Goal: Information Seeking & Learning: Learn about a topic

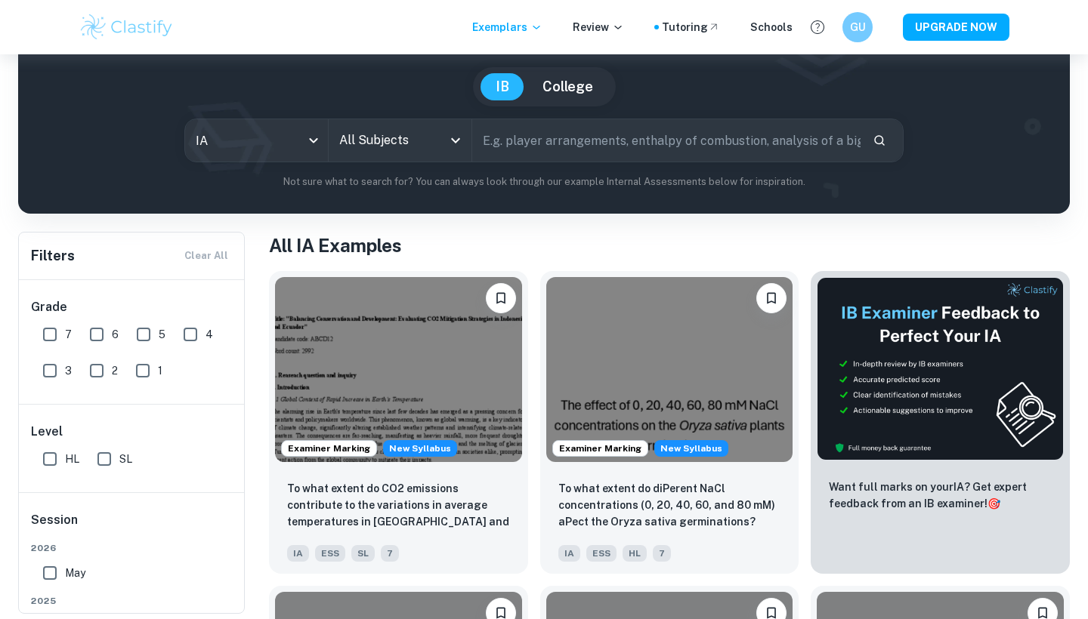
scroll to position [128, 0]
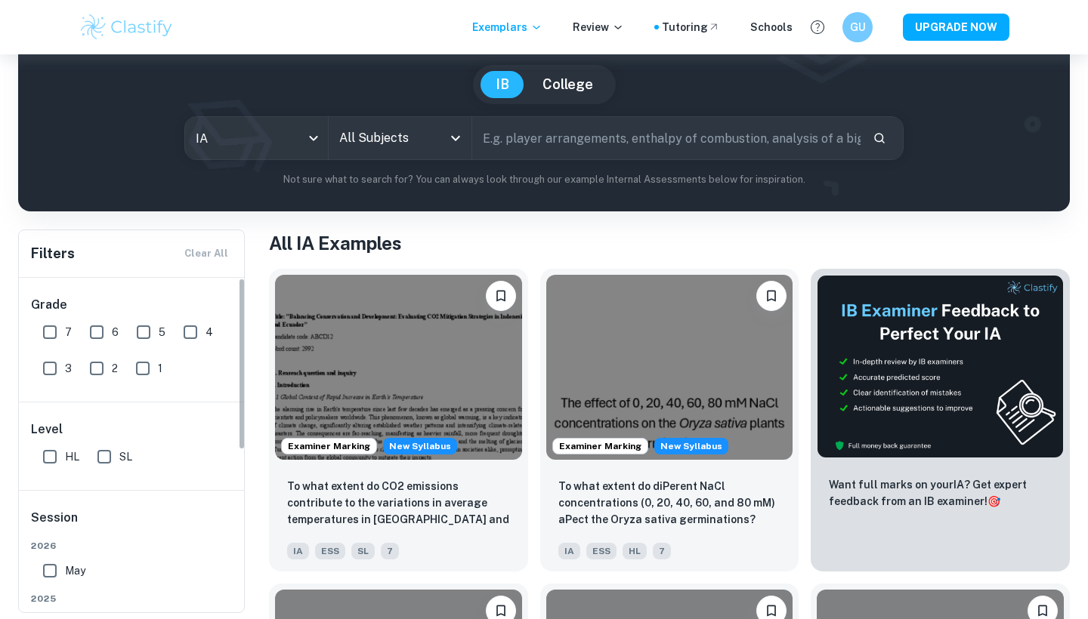
click at [47, 335] on input "7" at bounding box center [50, 332] width 30 height 30
checkbox input "true"
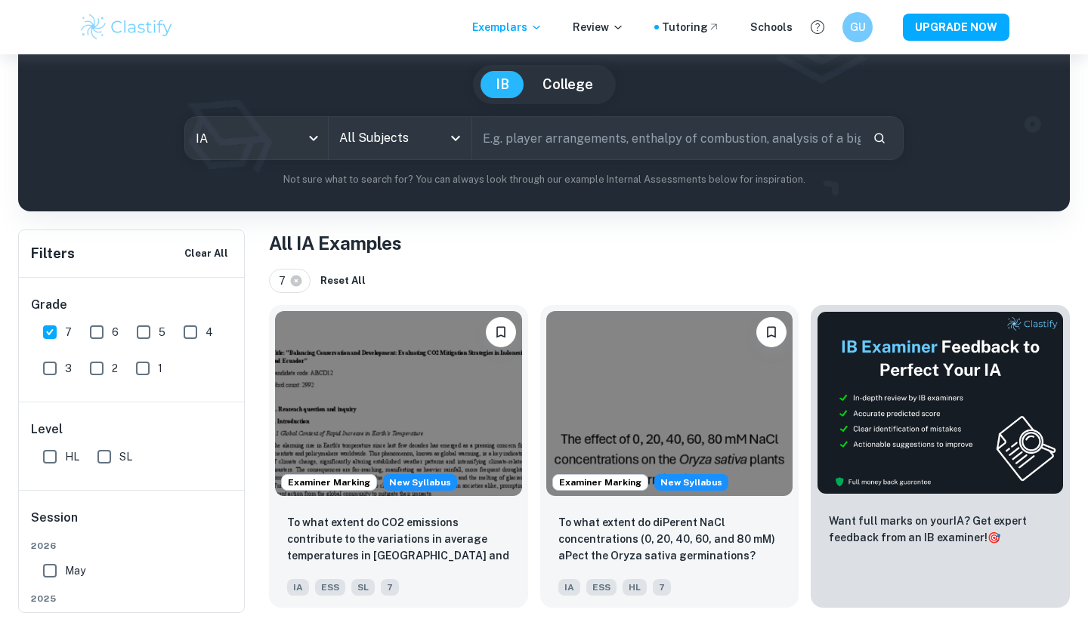
click at [48, 461] on input "HL" at bounding box center [50, 457] width 30 height 30
checkbox input "true"
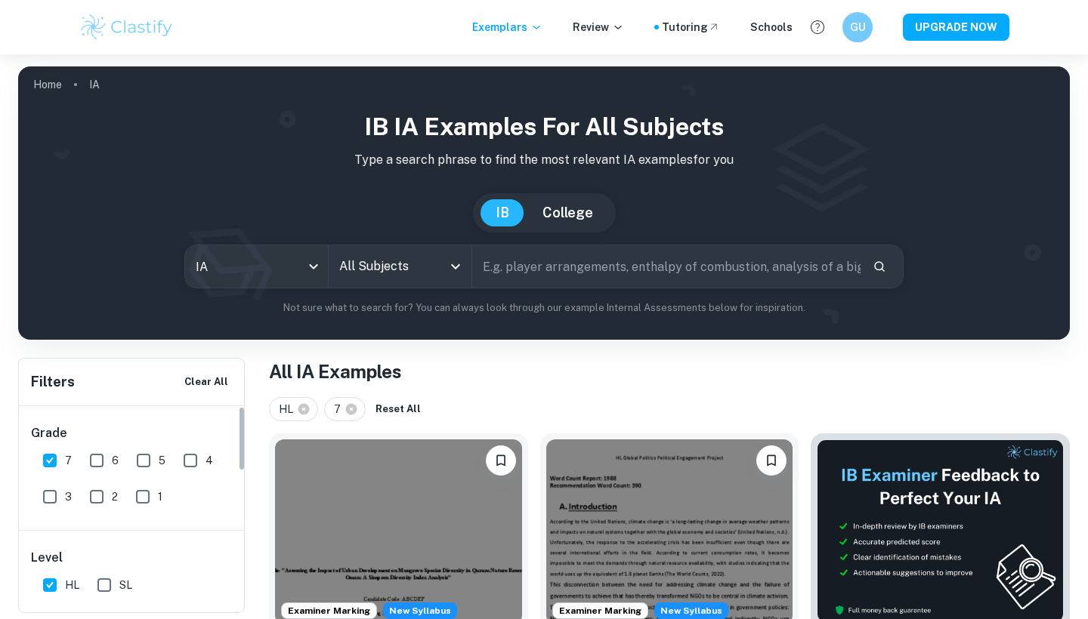
scroll to position [0, 0]
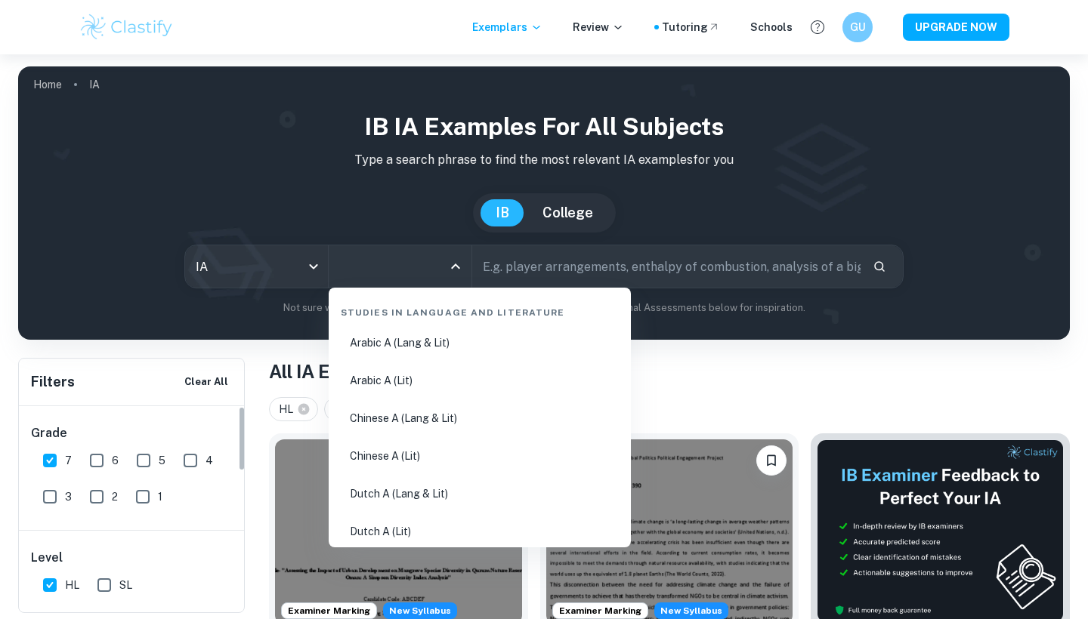
click at [363, 265] on input "All Subjects" at bounding box center [388, 266] width 106 height 29
type input "e"
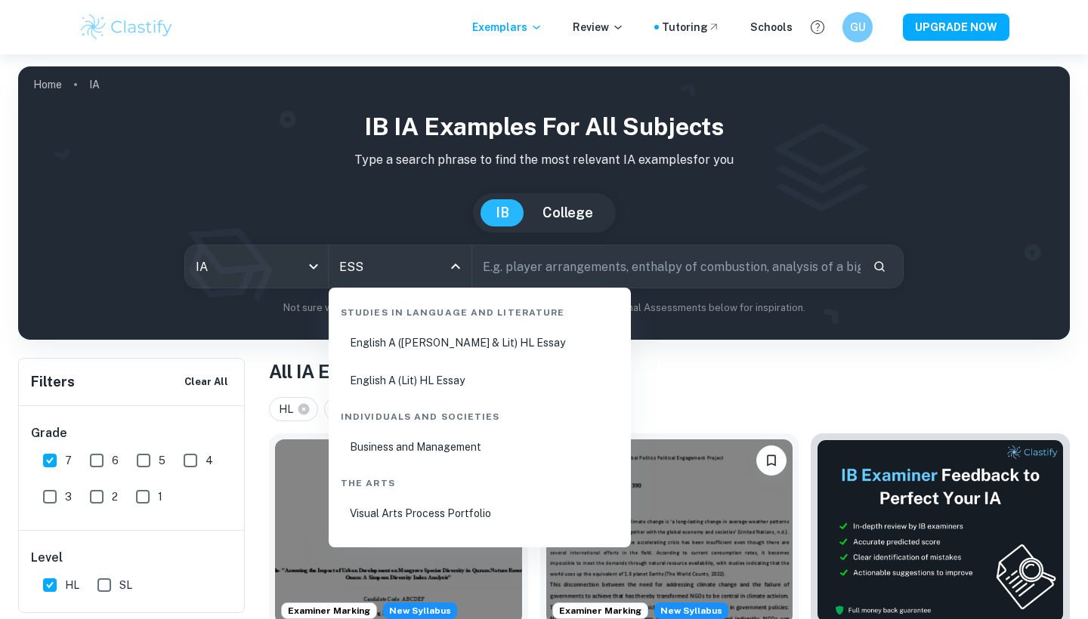
type input "ESS"
click at [54, 588] on input "HL" at bounding box center [50, 585] width 30 height 30
checkbox input "false"
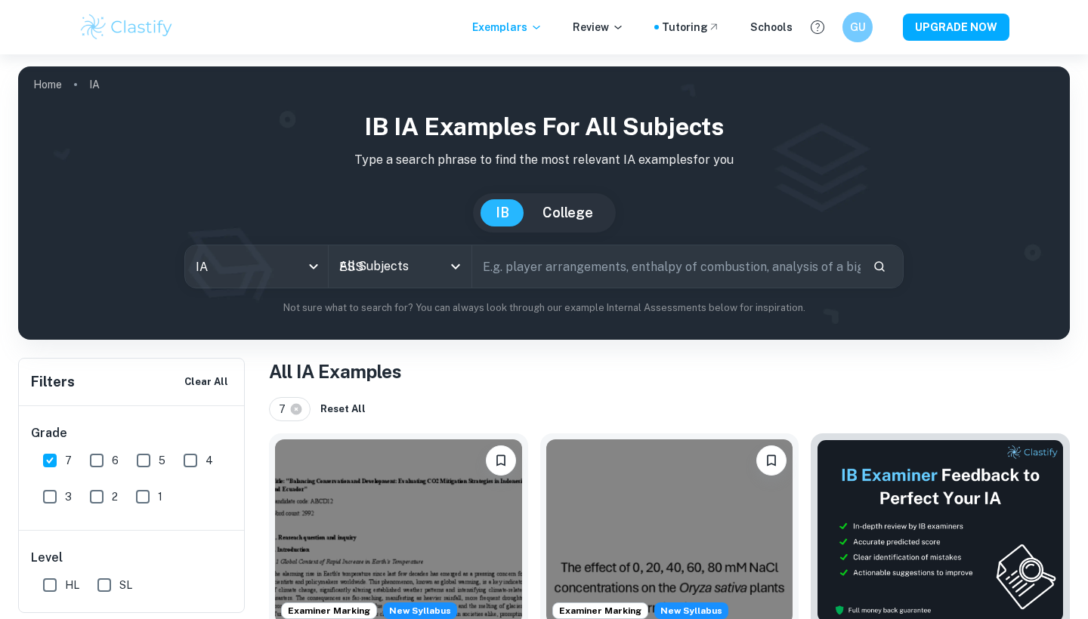
click at [369, 269] on input "ESS" at bounding box center [388, 266] width 106 height 29
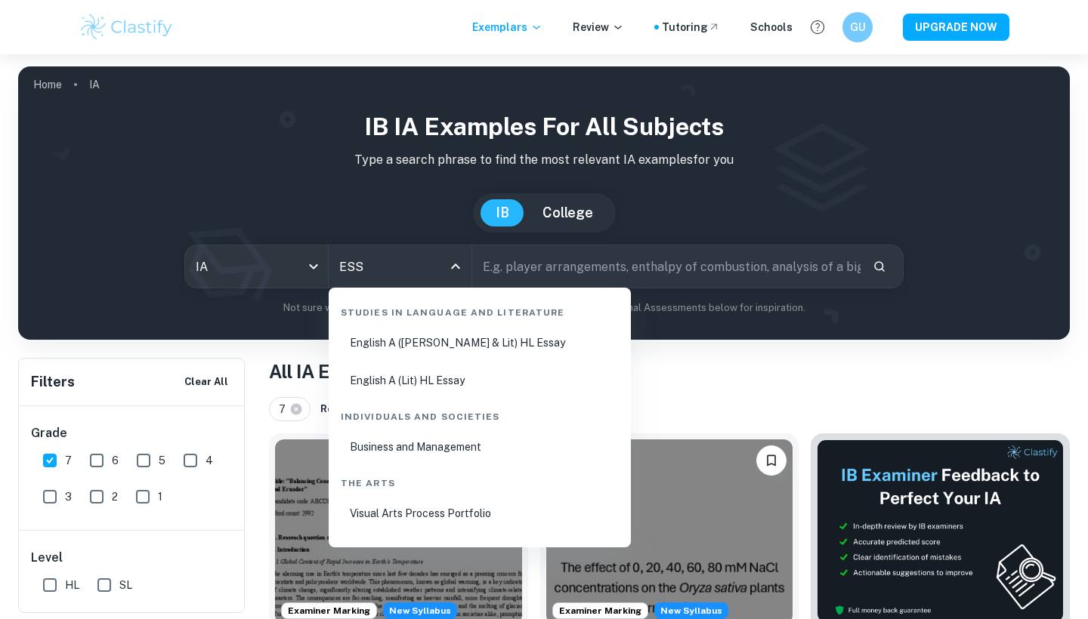
type input "ESS"
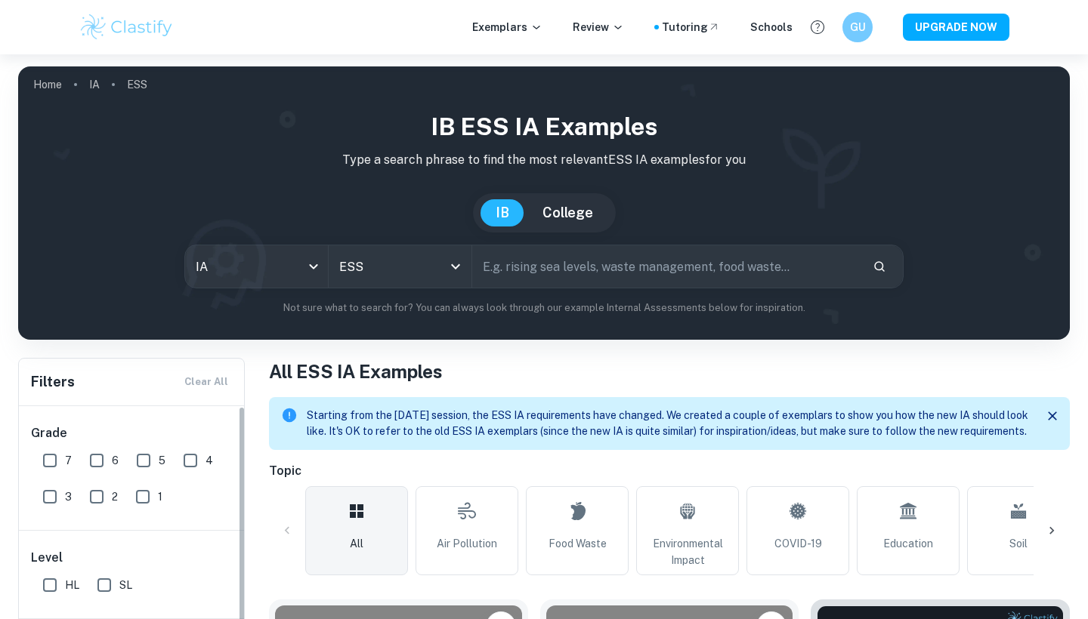
scroll to position [279, 0]
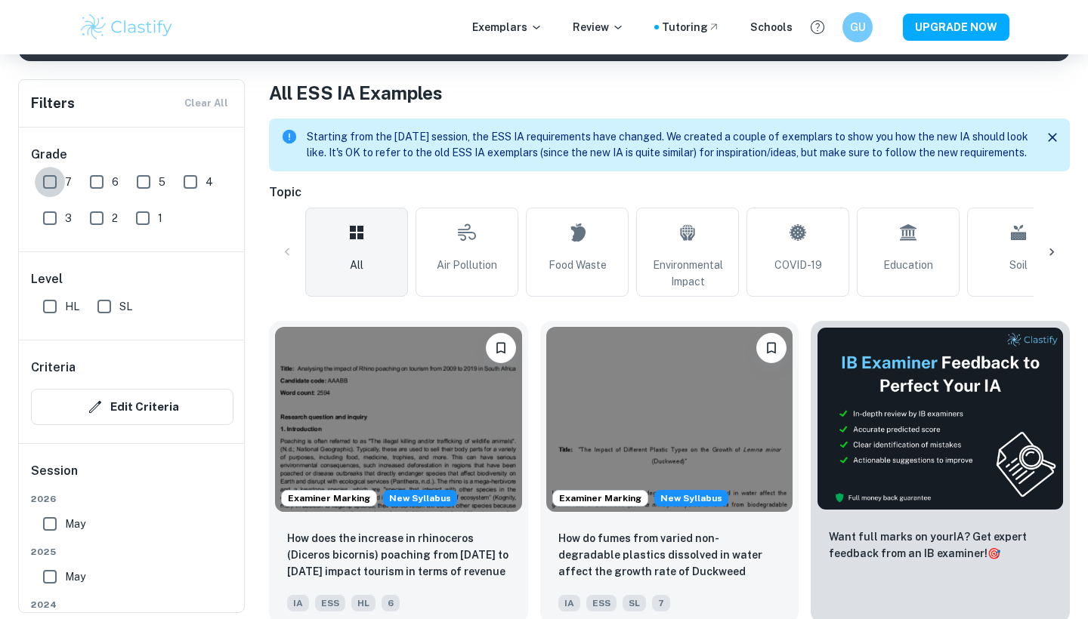
click at [45, 181] on input "7" at bounding box center [50, 182] width 30 height 30
checkbox input "true"
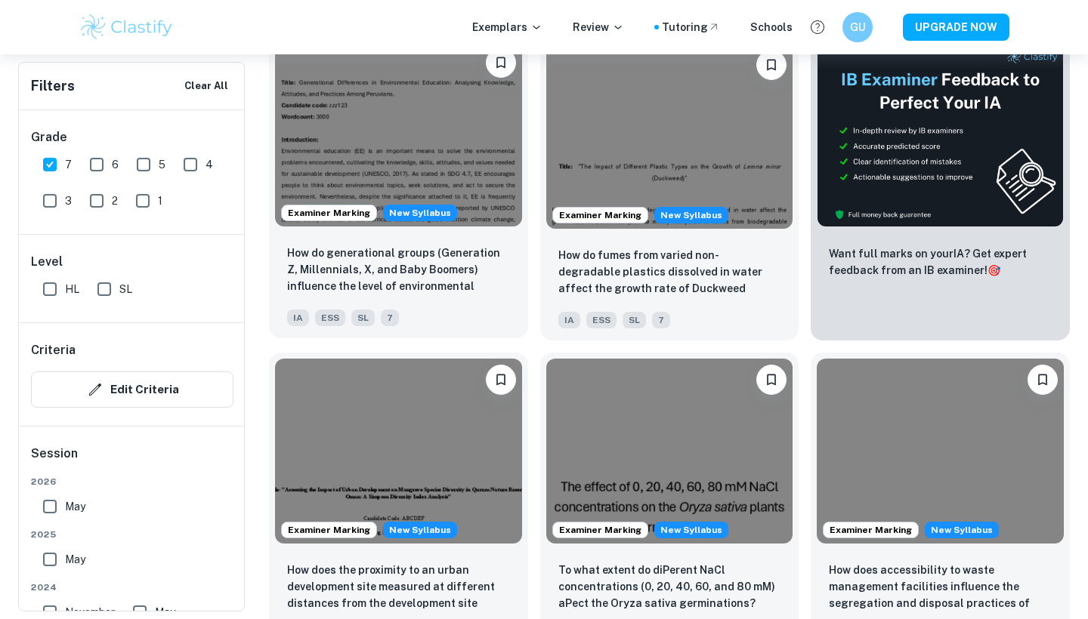
scroll to position [652, 0]
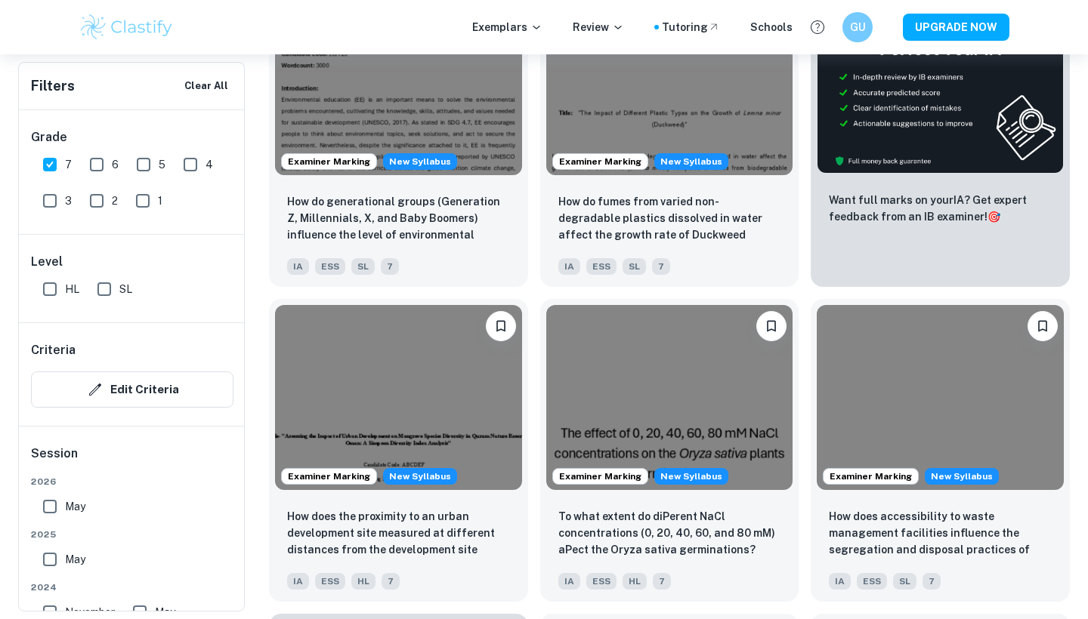
click at [48, 292] on input "HL" at bounding box center [50, 289] width 30 height 30
checkbox input "true"
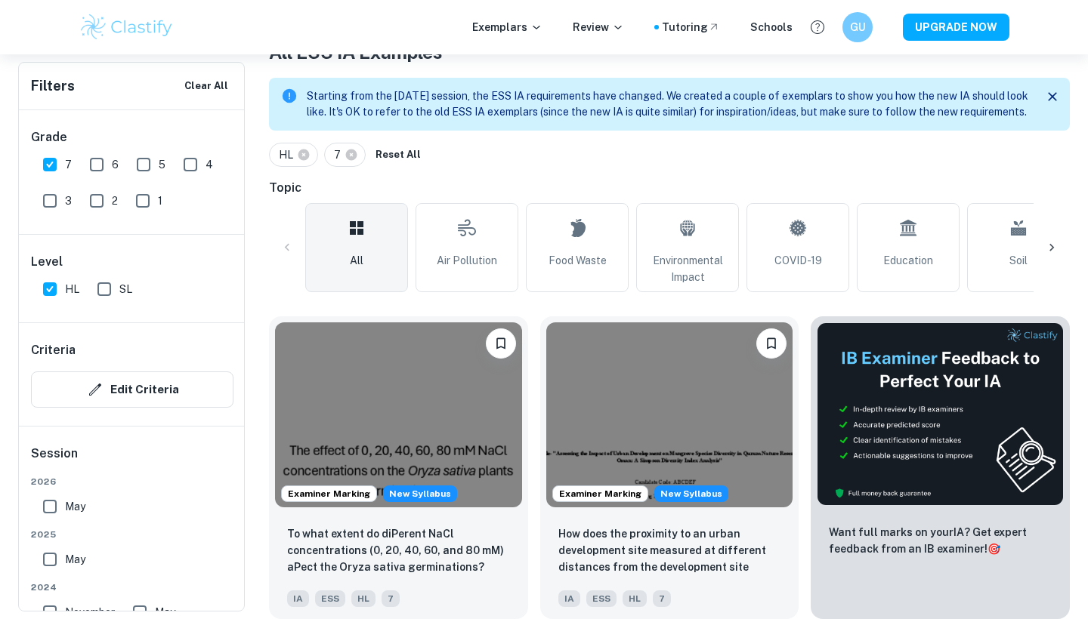
scroll to position [335, 0]
click at [616, 391] on img at bounding box center [669, 412] width 247 height 185
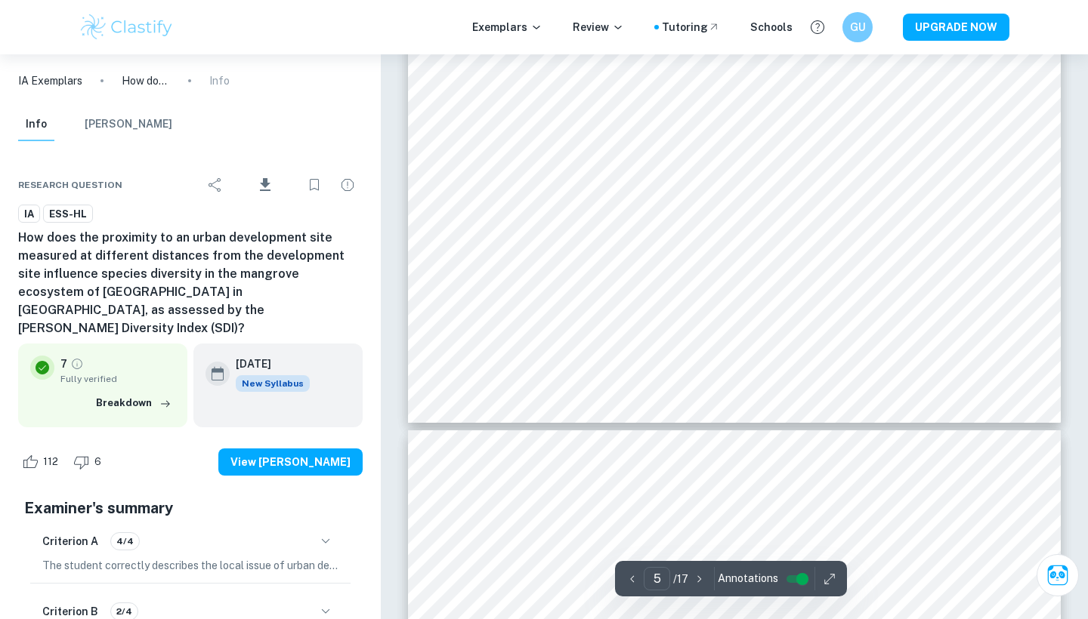
type input "6"
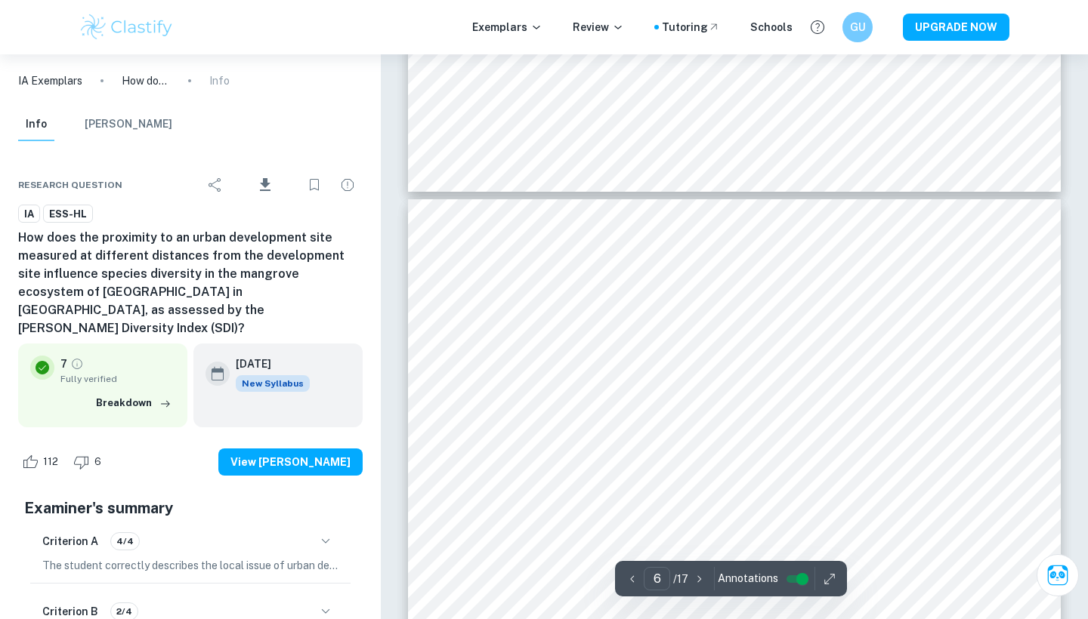
scroll to position [4433, 0]
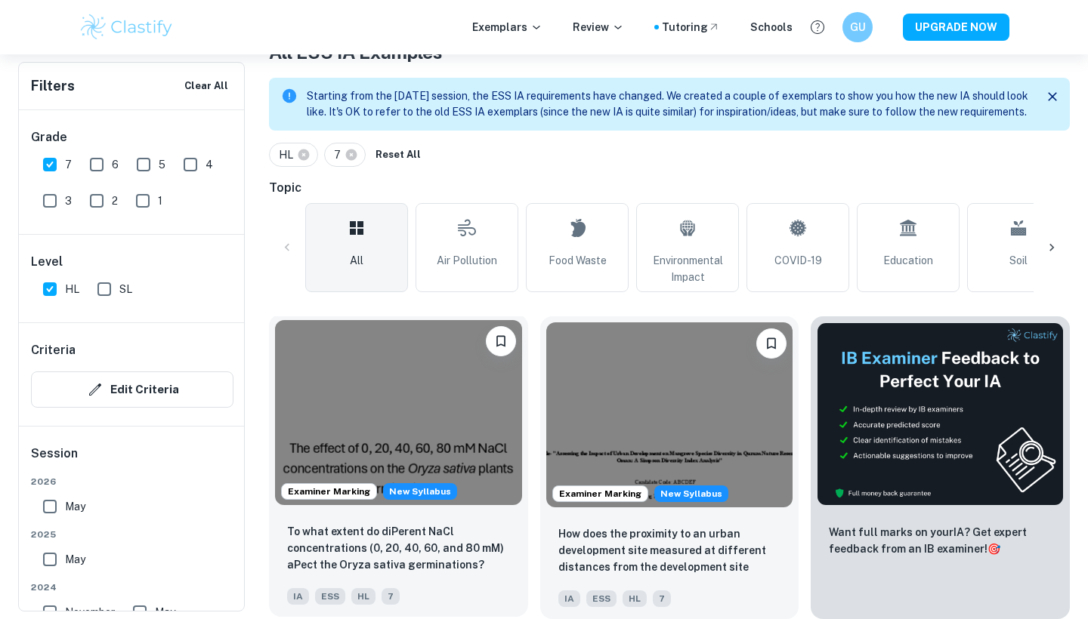
scroll to position [335, 0]
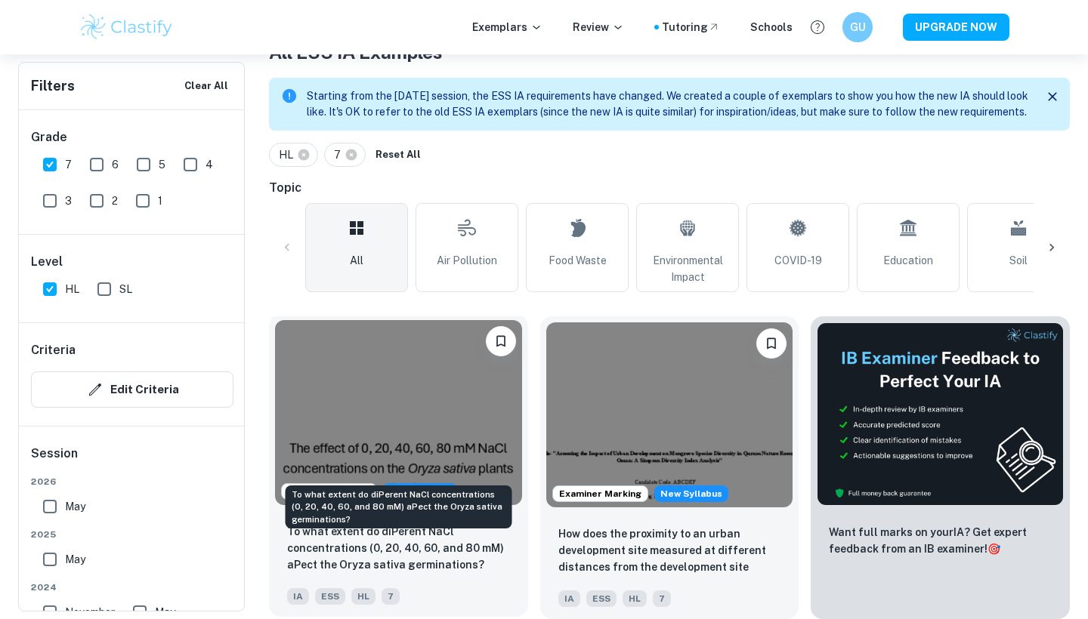
click at [366, 547] on p "To what extent do diPerent NaCl concentrations (0, 20, 40, 60, and 80 mM) aPect…" at bounding box center [398, 548] width 223 height 50
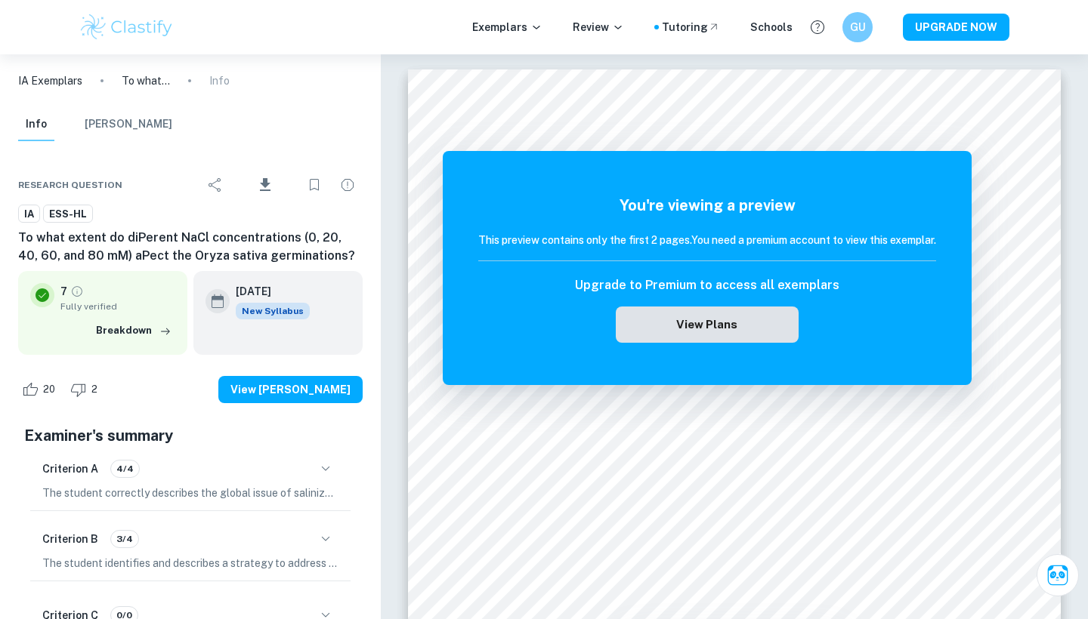
click at [733, 322] on button "View Plans" at bounding box center [707, 325] width 183 height 36
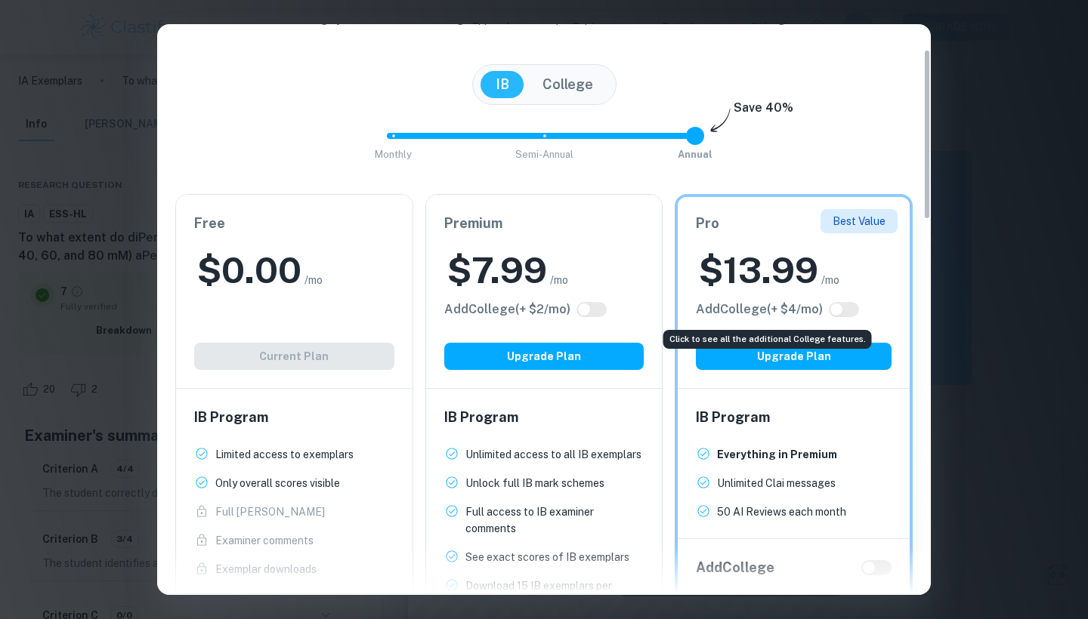
scroll to position [26, 0]
click at [1044, 8] on div "Easily Ace Your IB Coursework & Crush College Essays. Get Clastify Premium Get …" at bounding box center [544, 309] width 1088 height 619
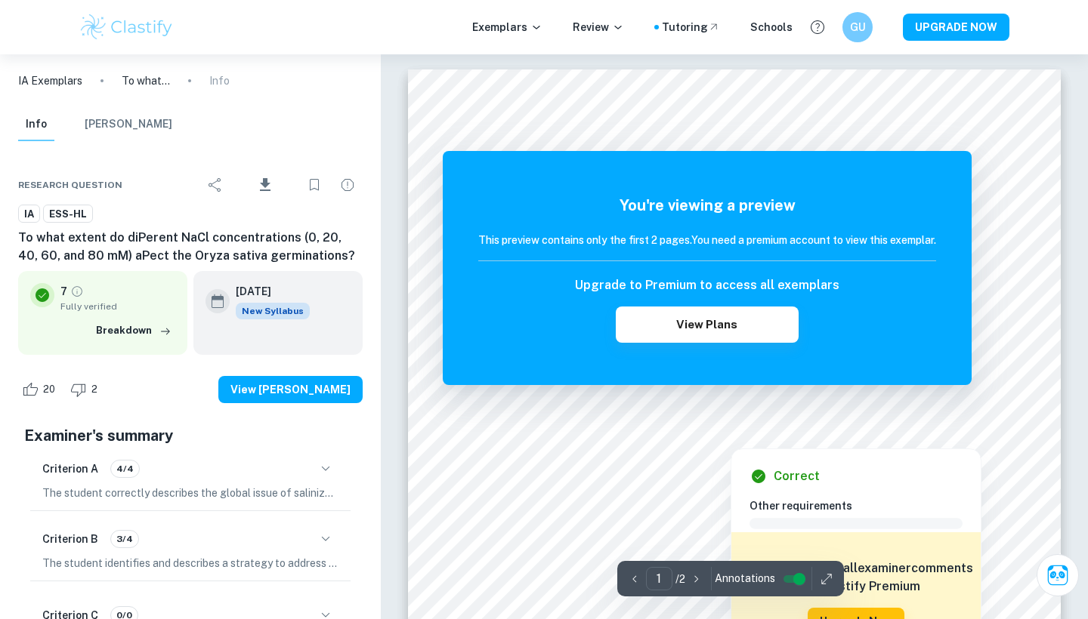
scroll to position [0, 0]
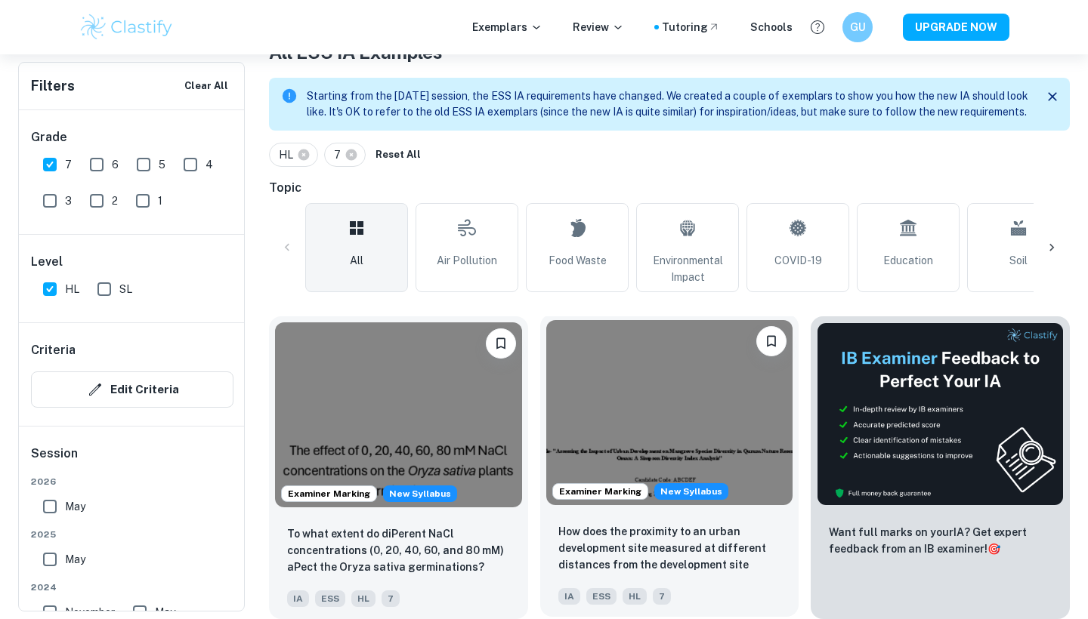
scroll to position [335, 0]
click at [623, 393] on img at bounding box center [669, 412] width 247 height 185
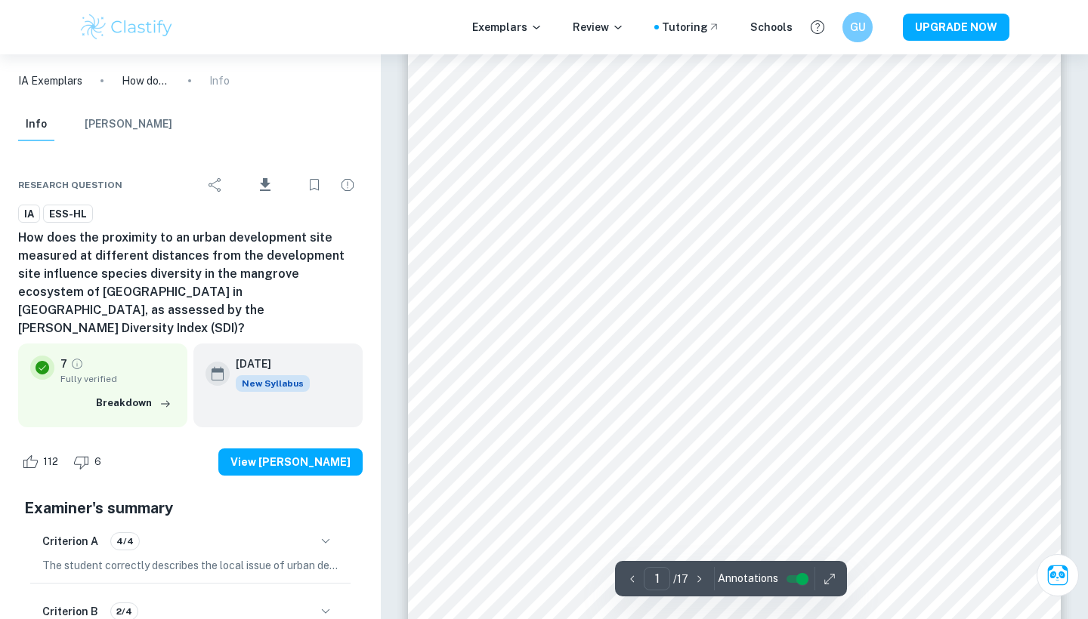
scroll to position [143, 0]
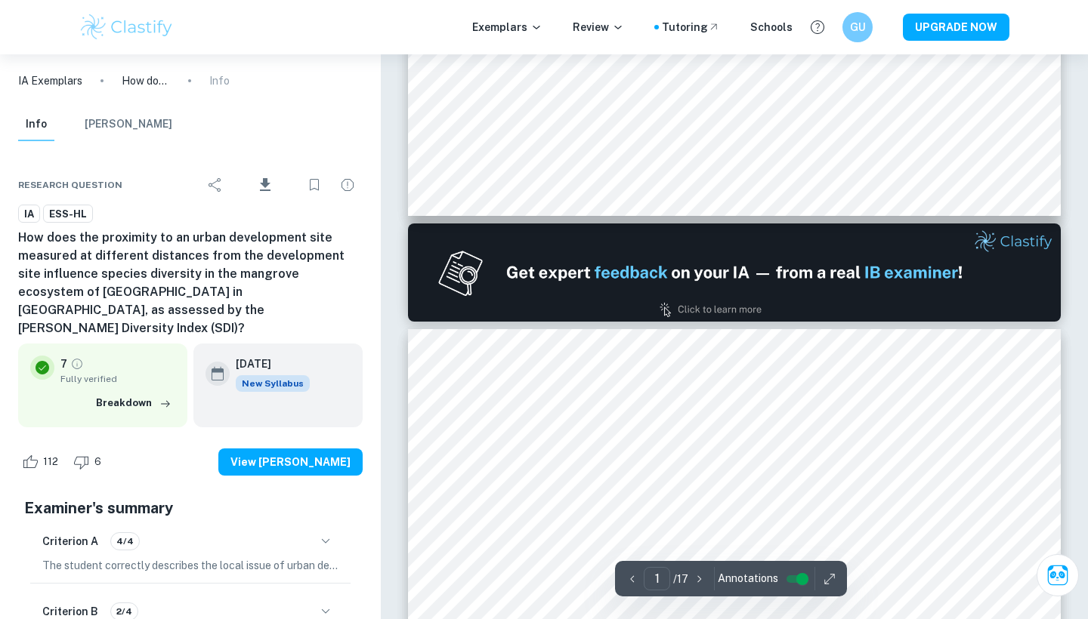
type input "2"
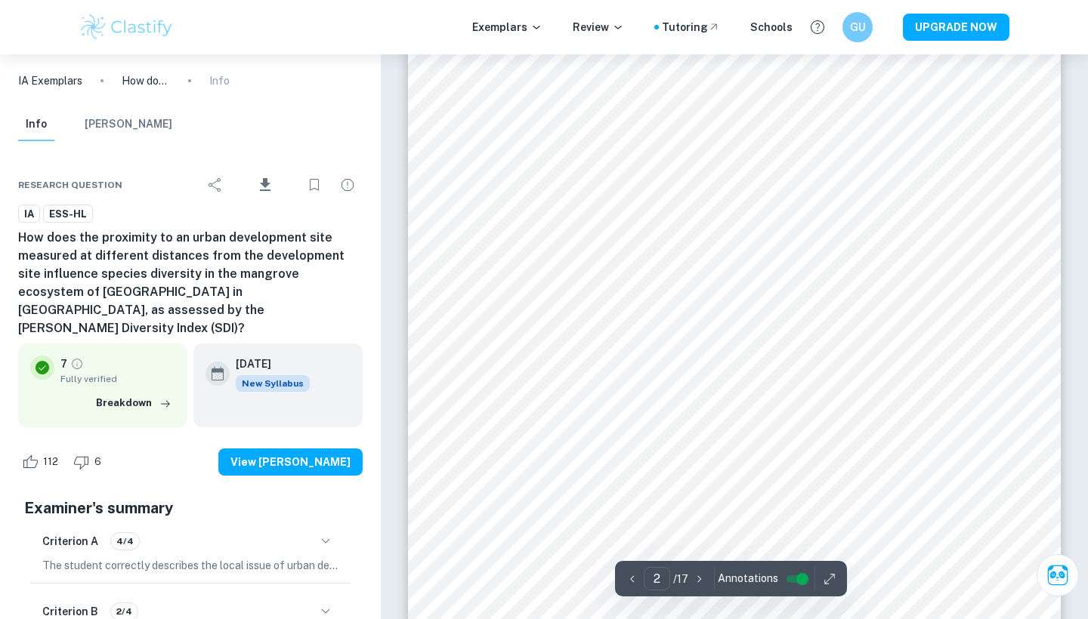
scroll to position [1457, 0]
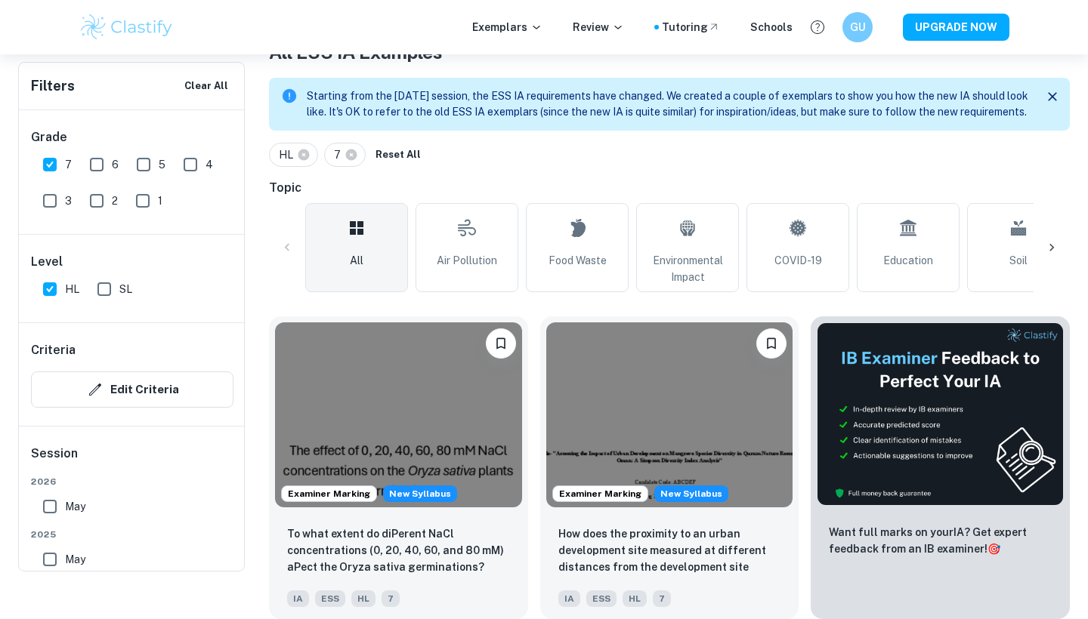
scroll to position [255, 0]
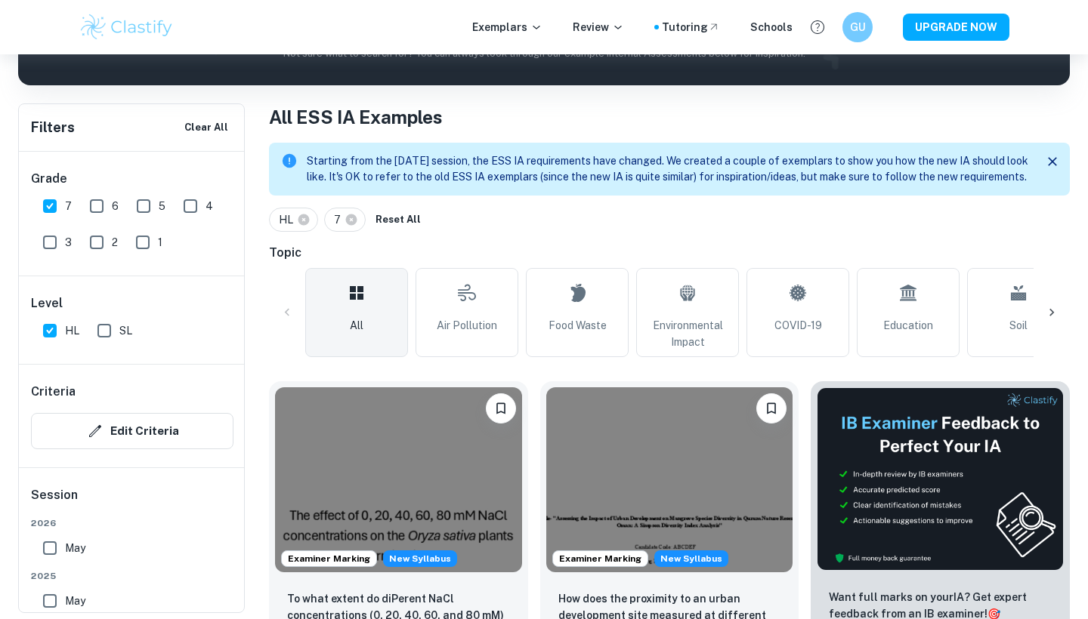
click at [104, 330] on input "SL" at bounding box center [104, 331] width 30 height 30
checkbox input "true"
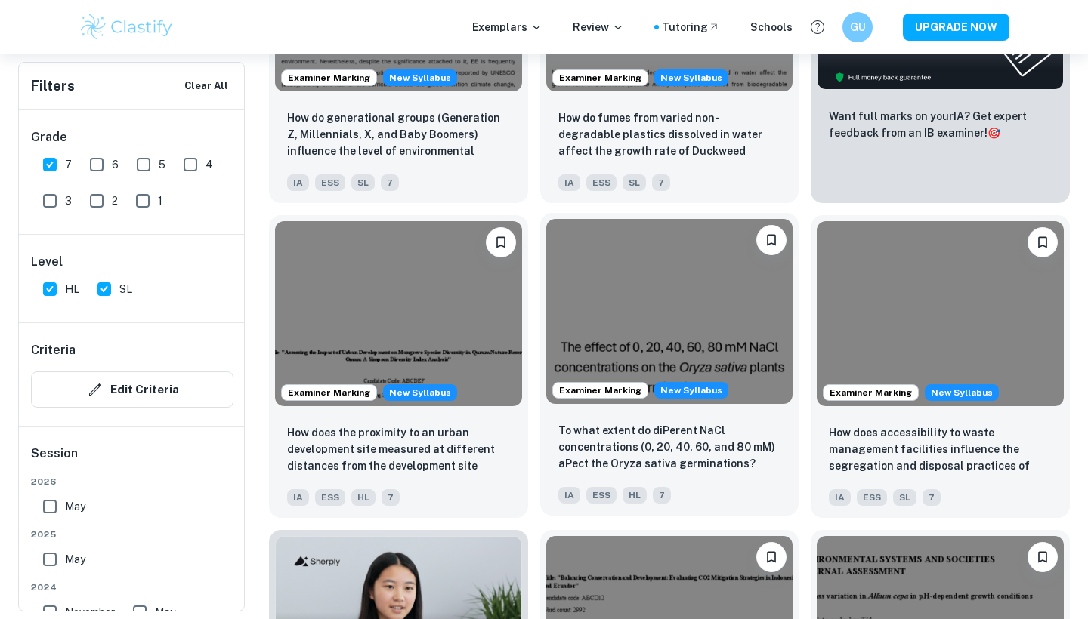
scroll to position [737, 0]
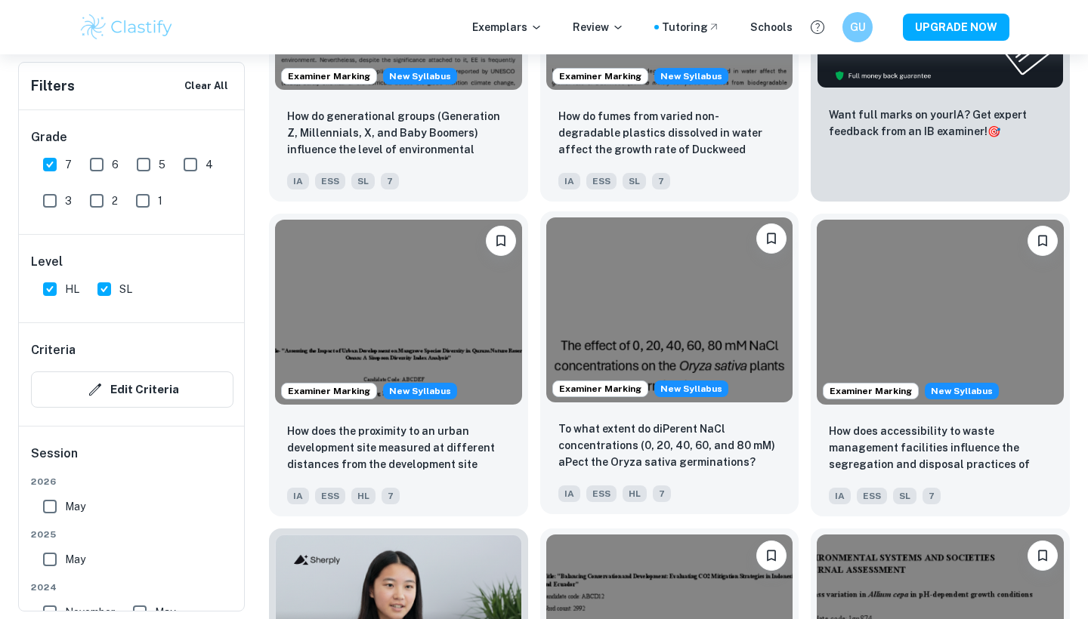
click at [619, 314] on img at bounding box center [669, 310] width 247 height 185
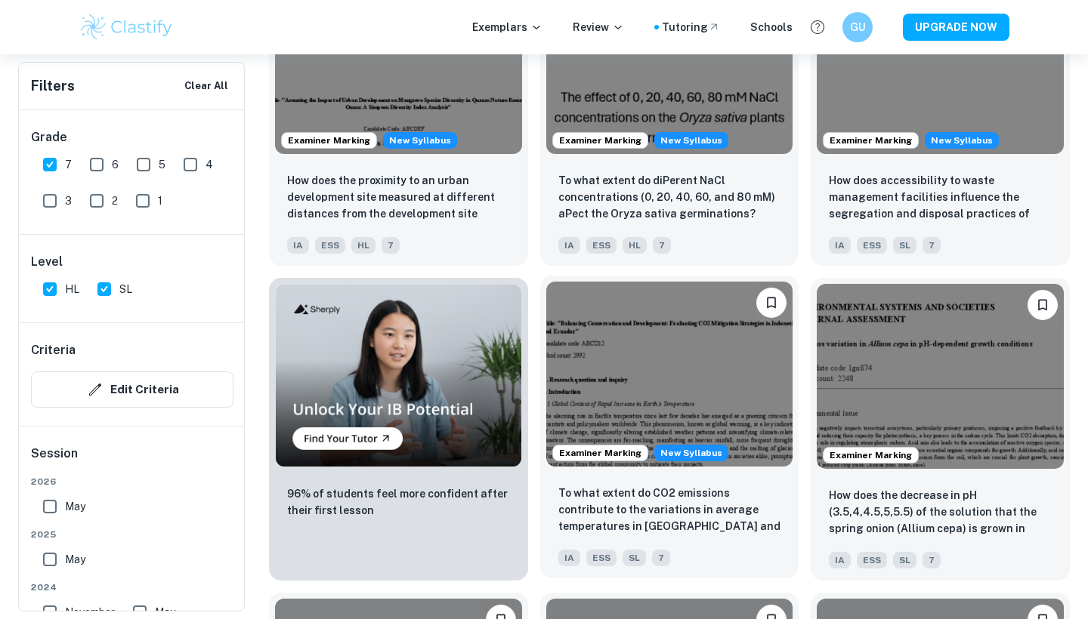
scroll to position [992, 0]
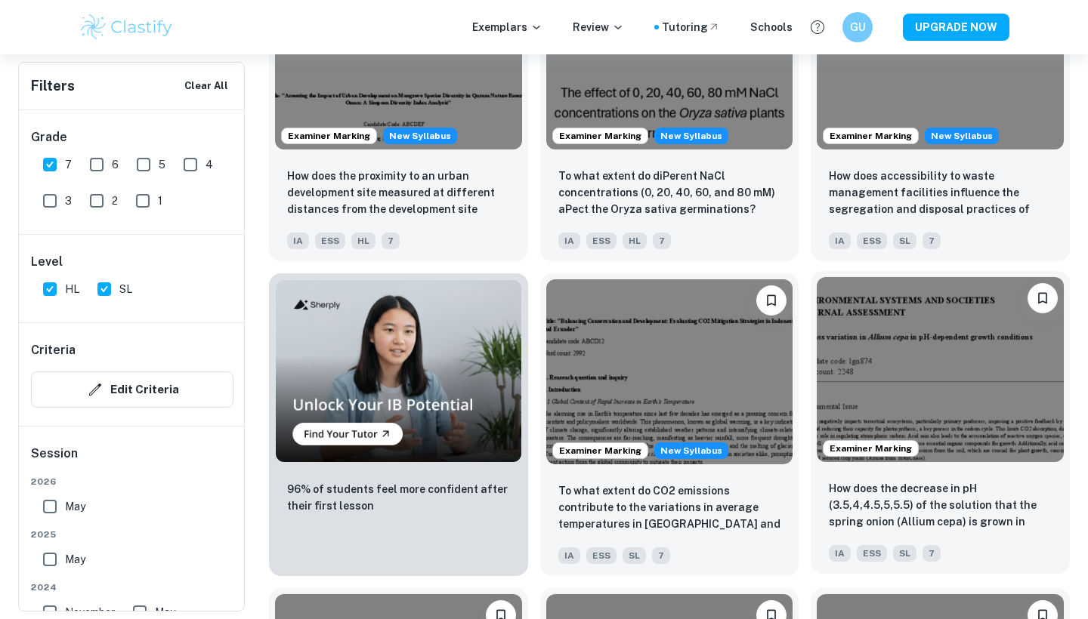
click at [949, 396] on img at bounding box center [939, 369] width 247 height 185
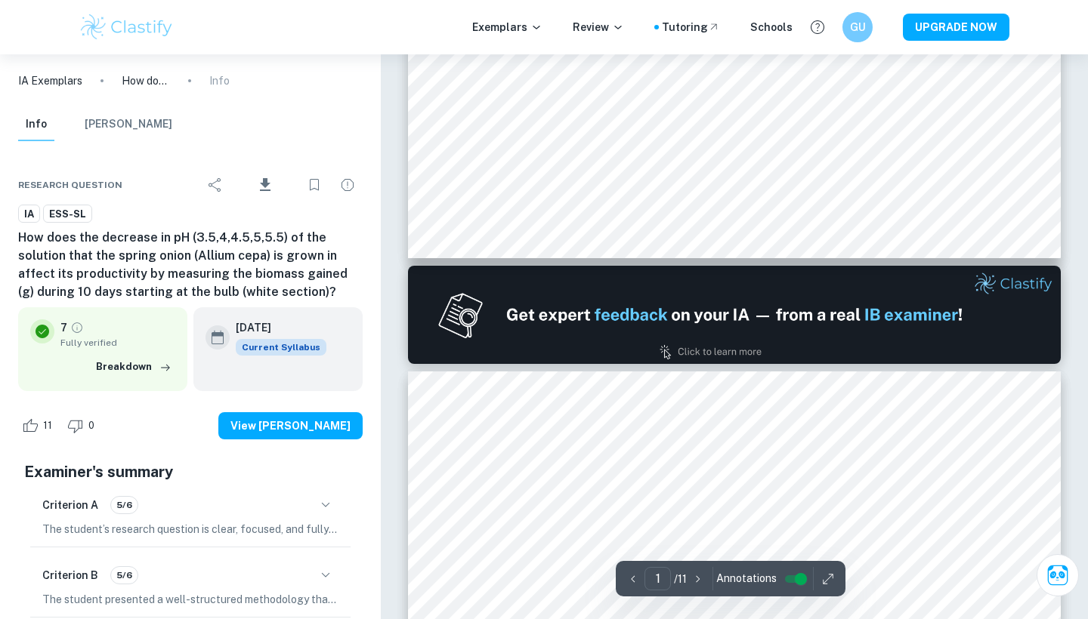
type input "2"
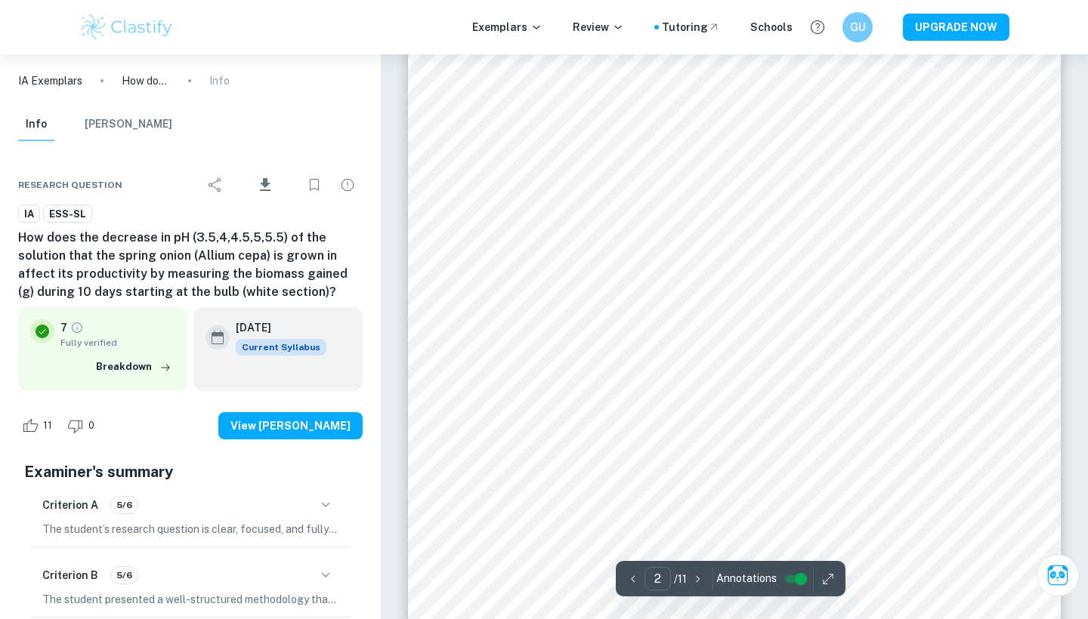
scroll to position [1141, 0]
